Goal: Task Accomplishment & Management: Manage account settings

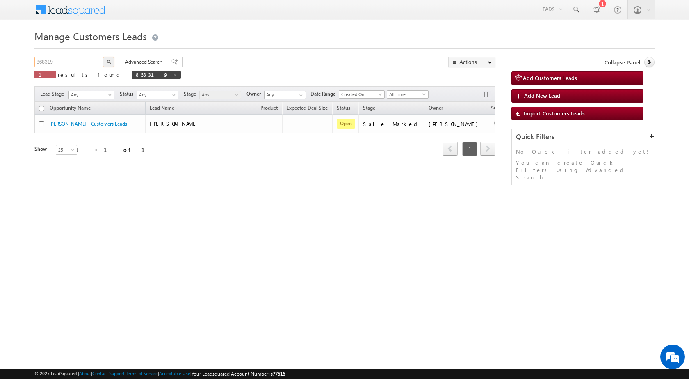
click at [64, 57] on input "868319" at bounding box center [69, 62] width 70 height 10
paste input "82352"
type input "882352"
click at [114, 60] on div "882352 X 1 results found 868319" at bounding box center [107, 68] width 146 height 23
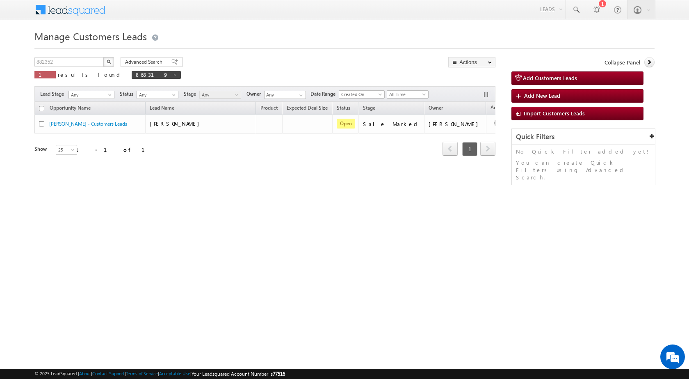
click at [107, 62] on img "button" at bounding box center [109, 61] width 4 height 4
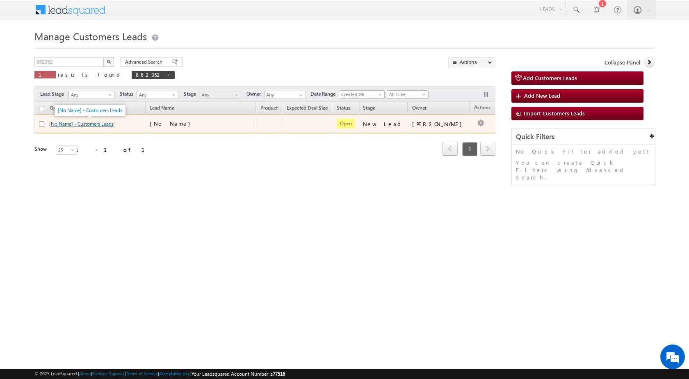
click at [89, 124] on link "[No Name] - Customers Leads" at bounding box center [81, 124] width 64 height 6
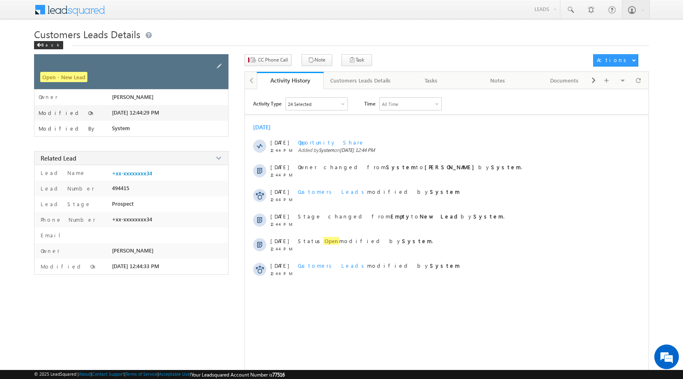
drag, startPoint x: 224, startPoint y: 54, endPoint x: 224, endPoint y: 60, distance: 6.2
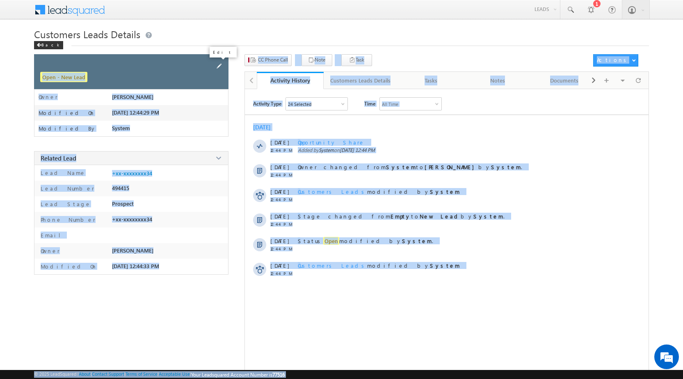
click at [222, 62] on span at bounding box center [219, 66] width 9 height 9
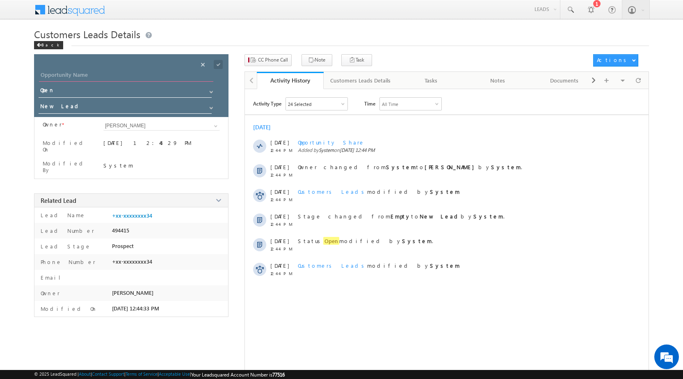
click at [65, 74] on input "Opportunity Name" at bounding box center [126, 75] width 174 height 11
paste input "KARMBIR SHAMSER"
type input "KARMBIR SHAMSER"
click at [219, 64] on span at bounding box center [218, 64] width 9 height 9
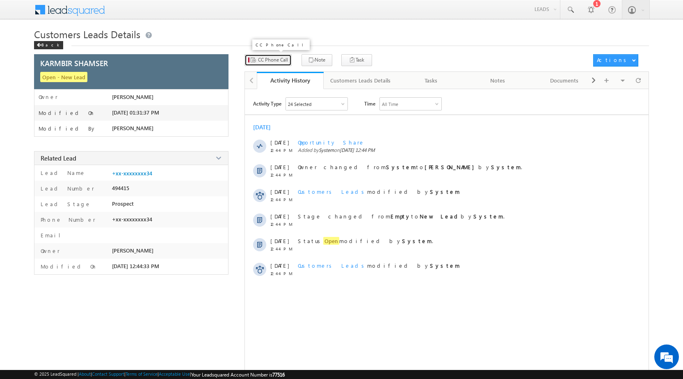
click at [270, 57] on span "CC Phone Call" at bounding box center [273, 59] width 30 height 7
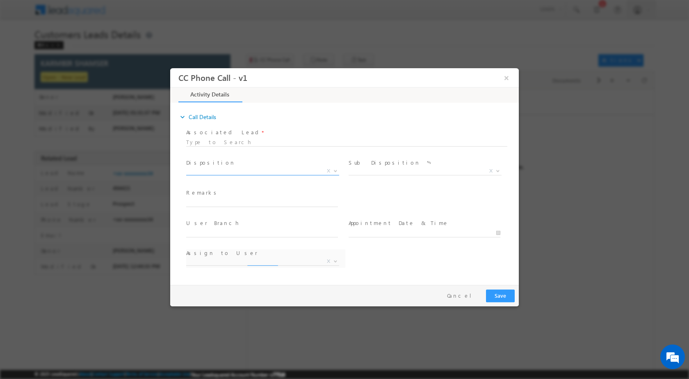
click at [334, 171] on b at bounding box center [335, 170] width 5 height 3
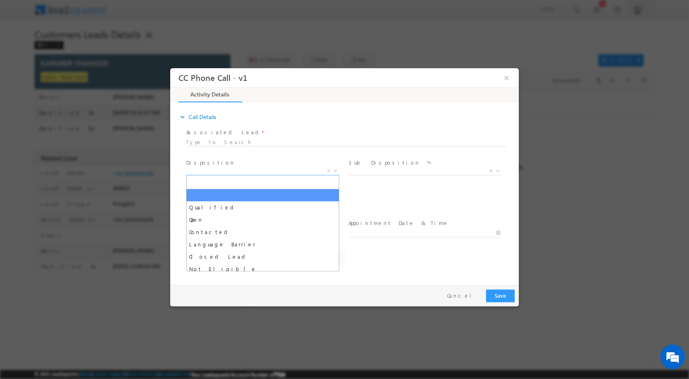
select select "lalit.singh1@sgrlimited.in"
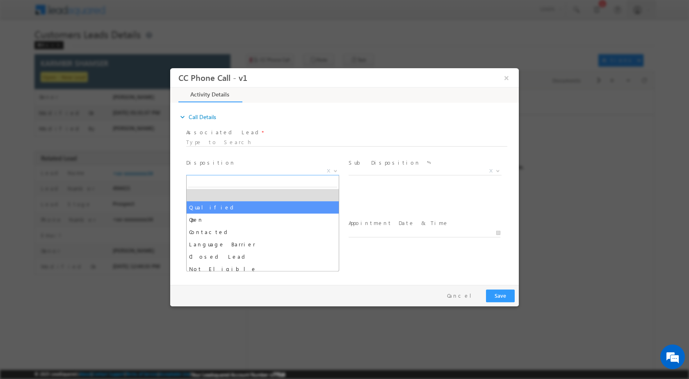
select select "Qualified"
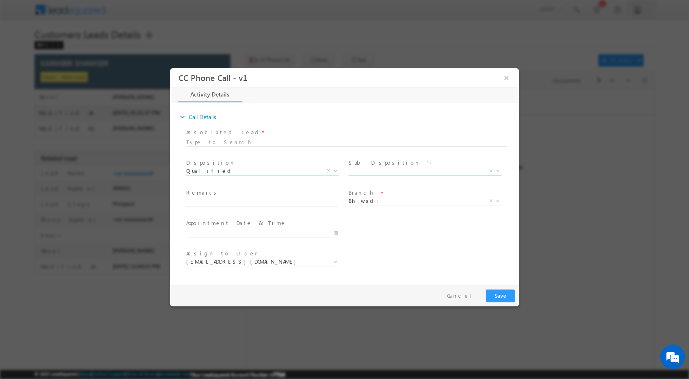
click at [495, 171] on span at bounding box center [497, 170] width 8 height 11
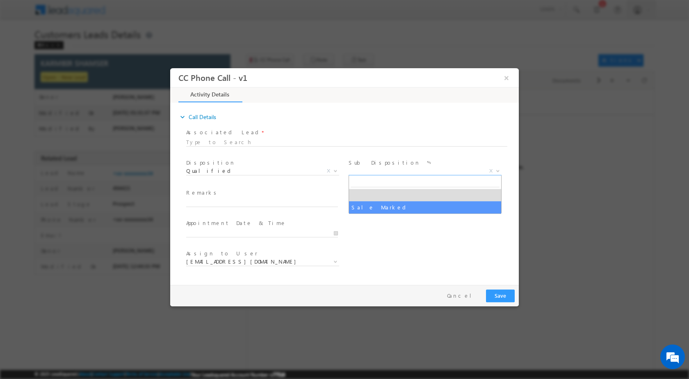
select select "Sale Marked"
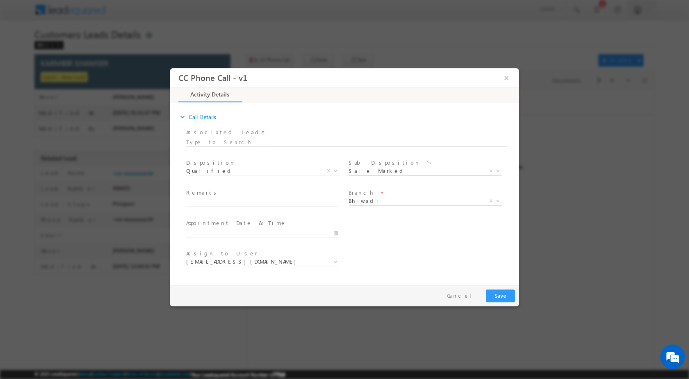
click at [495, 198] on span at bounding box center [497, 200] width 8 height 11
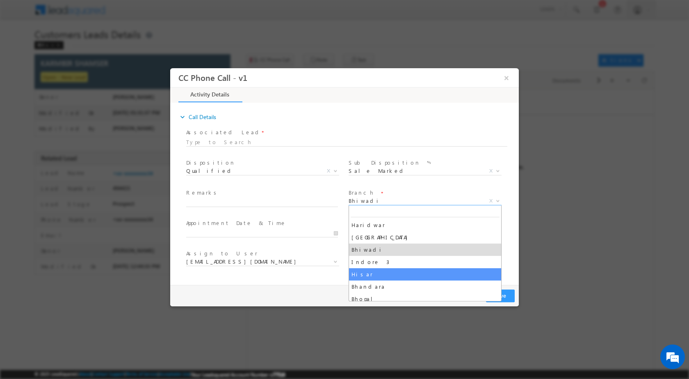
select select "Hisar"
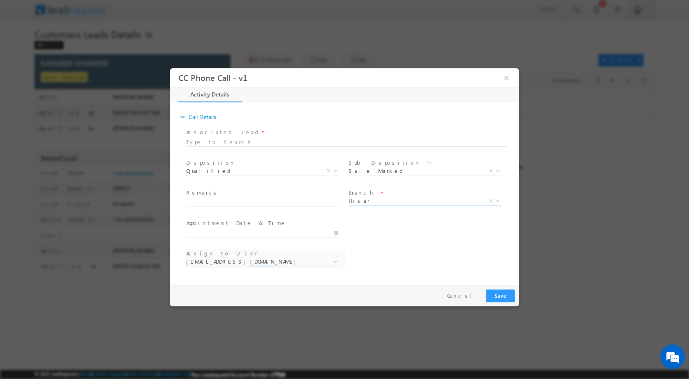
select select "amit.ramavtar@sgrlimited.in"
click at [338, 236] on input "09/15/2025 1:29 PM" at bounding box center [262, 232] width 152 height 8
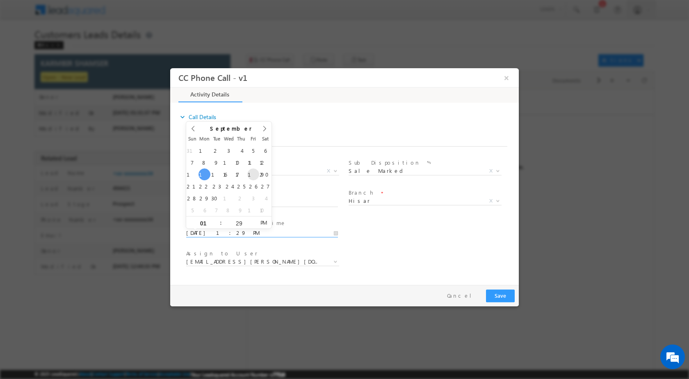
type input "09/19/2025 1:29 PM"
type input "11"
type input "09/19/2025 11:29 PM"
click at [237, 224] on input "29" at bounding box center [239, 222] width 34 height 5
type input "00"
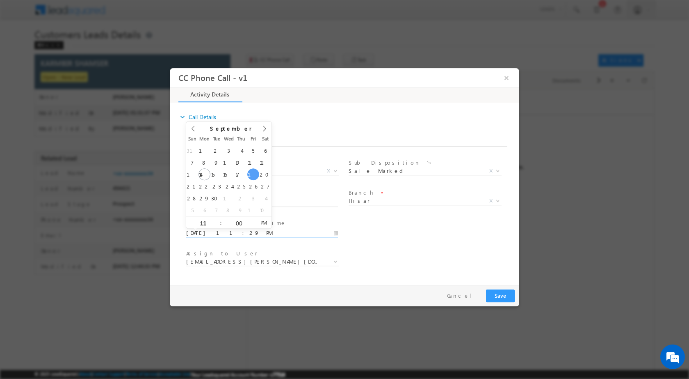
type input "09/19/2025 11:00 AM"
click at [261, 221] on span "PM" at bounding box center [263, 222] width 15 height 12
click at [386, 245] on div "User Branch * Appointment Date & Time * 09/19/2025 11:00 AM" at bounding box center [352, 232] width 334 height 30
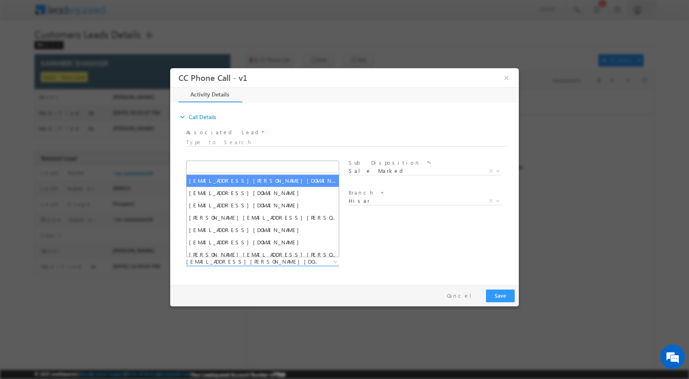
click at [333, 262] on span at bounding box center [335, 261] width 8 height 11
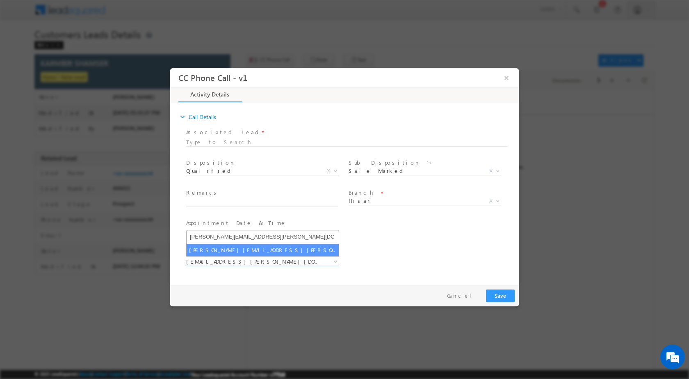
type input "salim.singh@sgrlimited.in"
select select "salim.singh@sgrlimited.in"
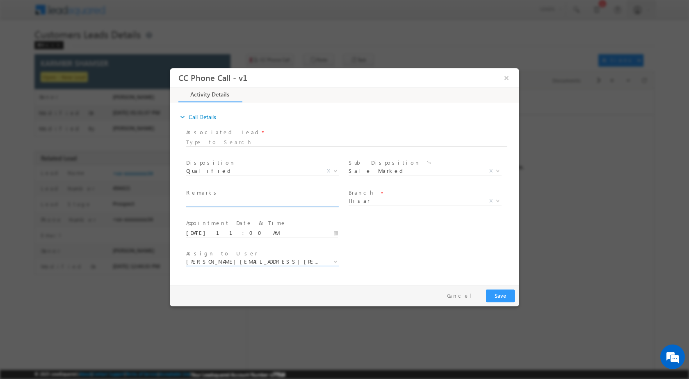
click at [272, 201] on input "text" at bounding box center [262, 202] width 152 height 8
paste input "15/09-Customer Name is KARMBIR SHAMSER Customer age is 35 yrs Loan type is Cons…"
type input "15/09-Customer Name is KARMBIR SHAMSER Customer age is 35 yrs Loan type is Cons…"
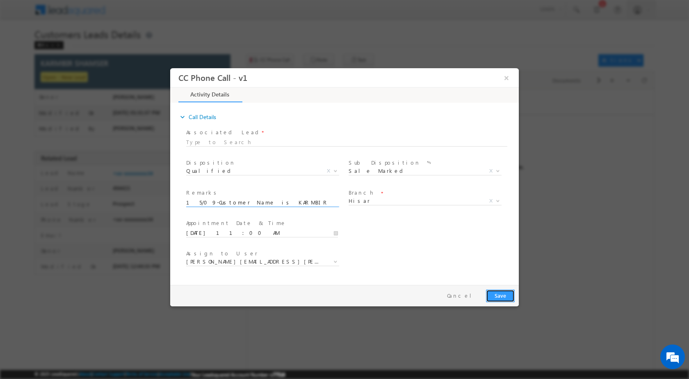
click at [509, 294] on button "Save" at bounding box center [500, 295] width 29 height 13
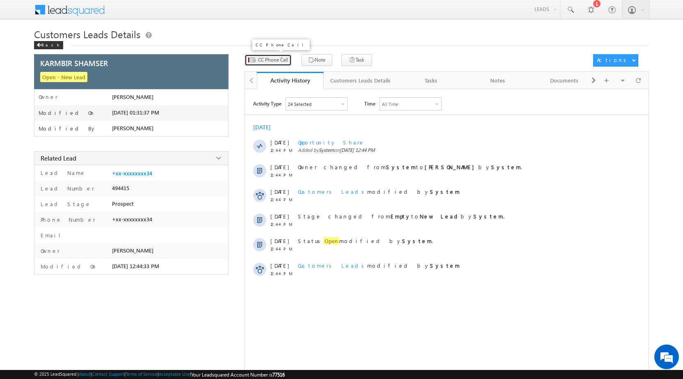
click at [271, 58] on span "CC Phone Call" at bounding box center [273, 59] width 30 height 7
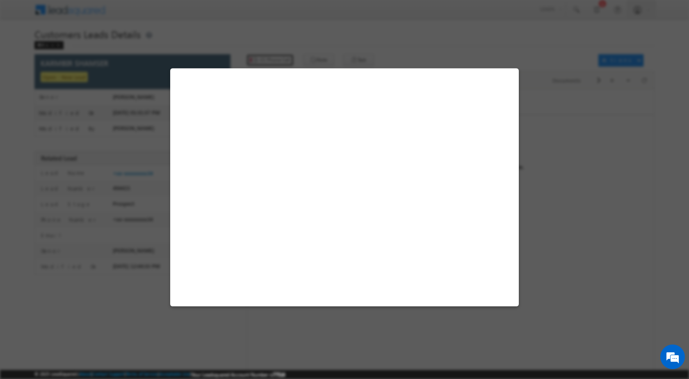
select select "Hisar"
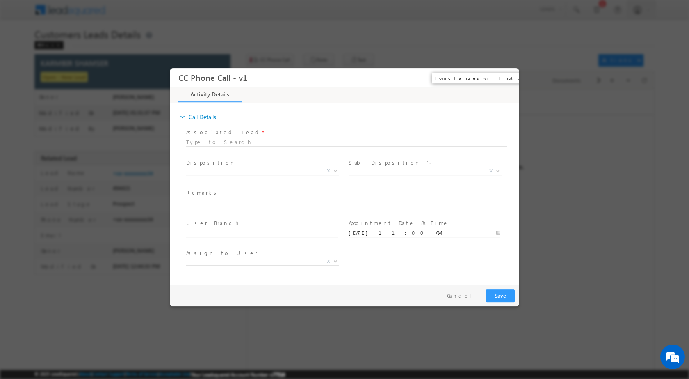
click at [508, 78] on button "×" at bounding box center [507, 77] width 14 height 15
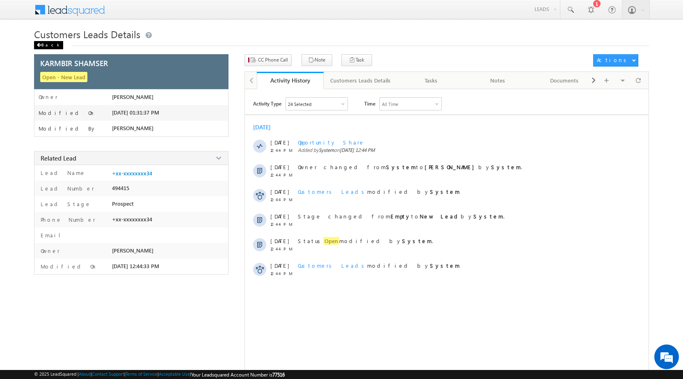
click at [50, 46] on div "Back" at bounding box center [48, 45] width 29 height 8
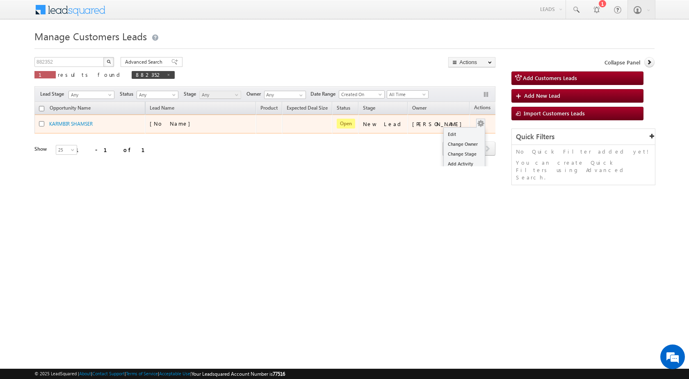
click at [477, 123] on td "Edit Change Owner Change Stage Add Activity Add Task Delete" at bounding box center [487, 123] width 34 height 19
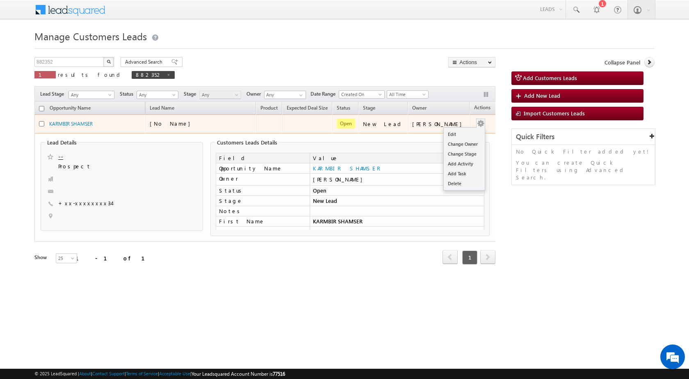
click at [477, 120] on button "button" at bounding box center [481, 123] width 8 height 8
click at [463, 132] on link "Edit" at bounding box center [464, 134] width 41 height 10
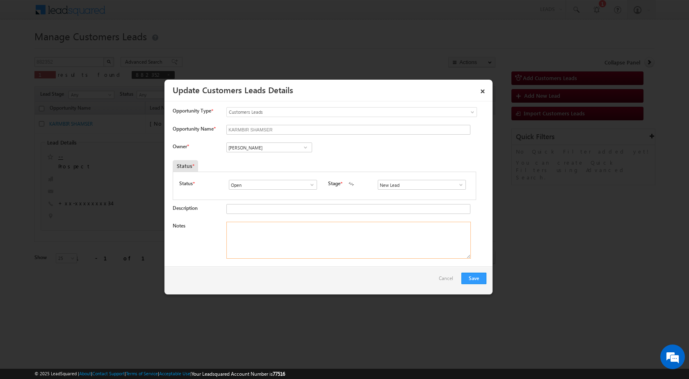
click at [284, 234] on textarea "Notes" at bounding box center [348, 239] width 244 height 37
paste textarea "15/09-Customer Name is KARMBIR SHAMSER Customer age is 35 yrs Loan type is Cons…"
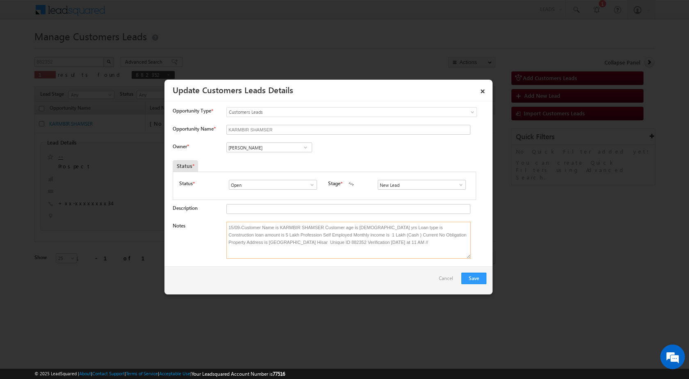
type textarea "15/09-Customer Name is KARMBIR SHAMSER Customer age is 35 yrs Loan type is Cons…"
click at [303, 144] on link at bounding box center [305, 147] width 10 height 8
paste input "salim.singh@sgrlimited.in"
click at [282, 154] on link "Salim salim.singh@sgrlimited.in" at bounding box center [269, 160] width 86 height 16
type input "Salim"
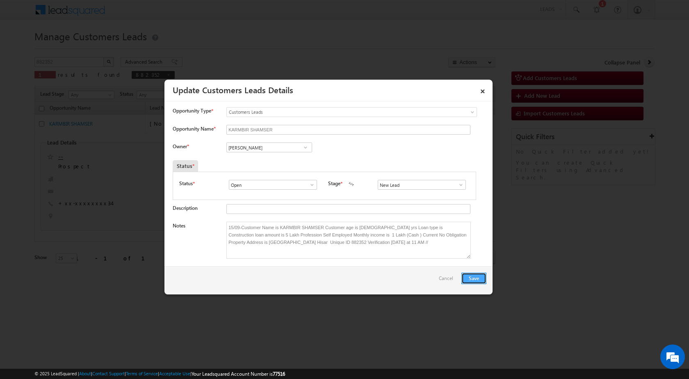
click at [468, 276] on button "Save" at bounding box center [473, 277] width 25 height 11
